Goal: Task Accomplishment & Management: Manage account settings

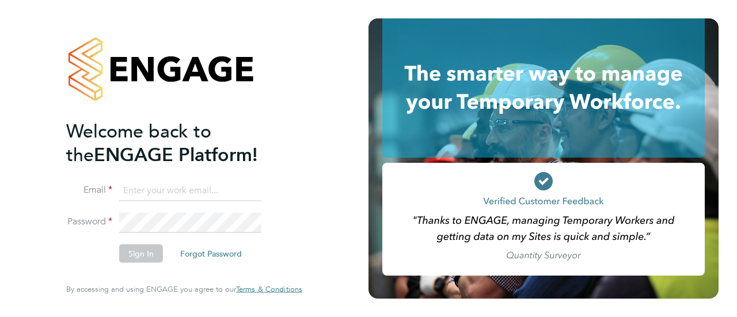
type input "[PERSON_NAME][EMAIL_ADDRESS][DOMAIN_NAME]"
click at [140, 254] on button "Sign In" at bounding box center [141, 254] width 44 height 18
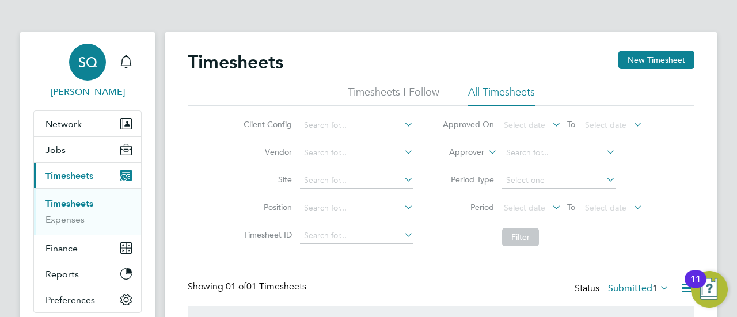
click at [86, 70] on span "SQ" at bounding box center [87, 62] width 19 height 15
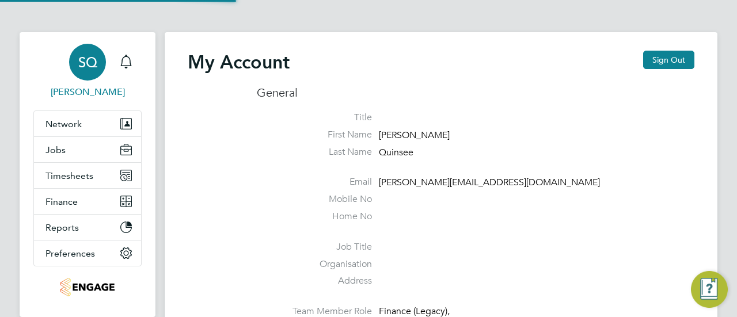
type input "[PERSON_NAME][EMAIL_ADDRESS][DOMAIN_NAME]"
